Goal: Task Accomplishment & Management: Manage account settings

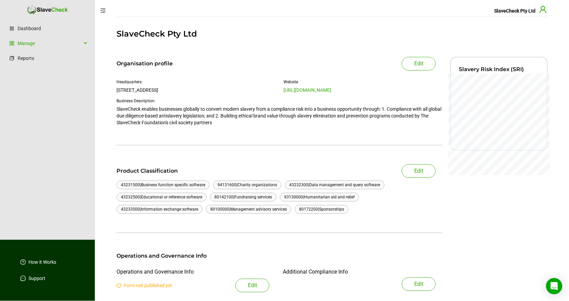
click at [543, 10] on icon "user" at bounding box center [543, 9] width 8 height 8
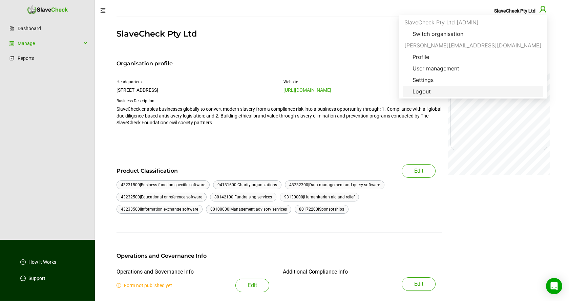
click at [437, 91] on span "Logout" at bounding box center [421, 91] width 29 height 8
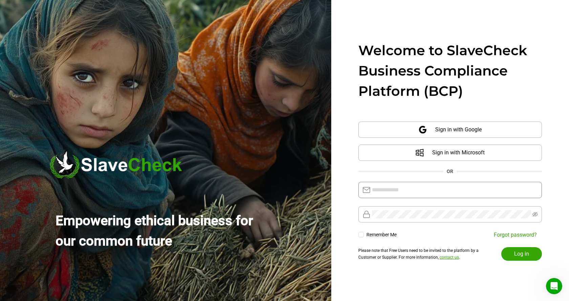
click at [457, 188] on input "text" at bounding box center [455, 190] width 166 height 8
type input "**********"
click at [523, 254] on span "Log in" at bounding box center [521, 254] width 15 height 8
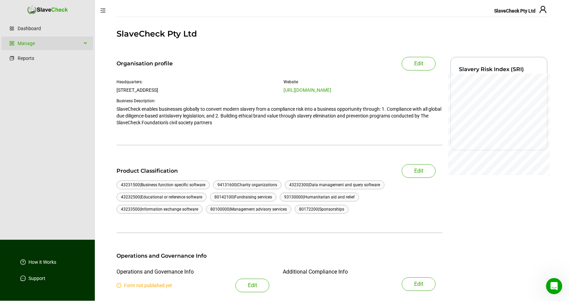
click at [87, 44] on div "Manage" at bounding box center [47, 44] width 92 height 14
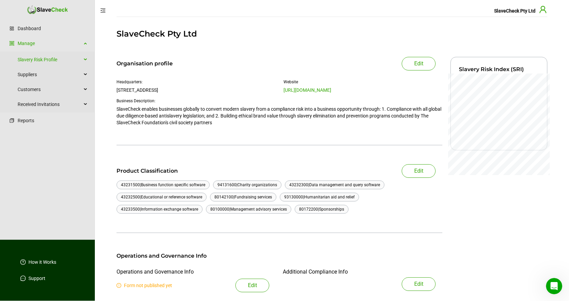
click at [545, 11] on icon "user" at bounding box center [543, 9] width 7 height 7
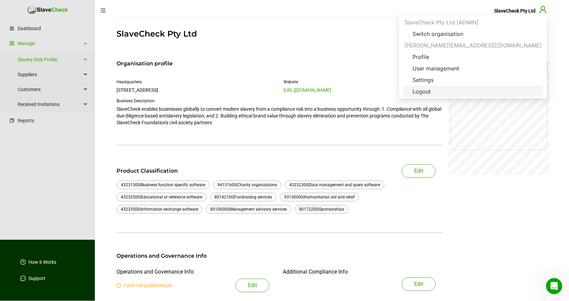
click at [437, 92] on span "Logout" at bounding box center [421, 91] width 29 height 8
